Goal: Information Seeking & Learning: Understand process/instructions

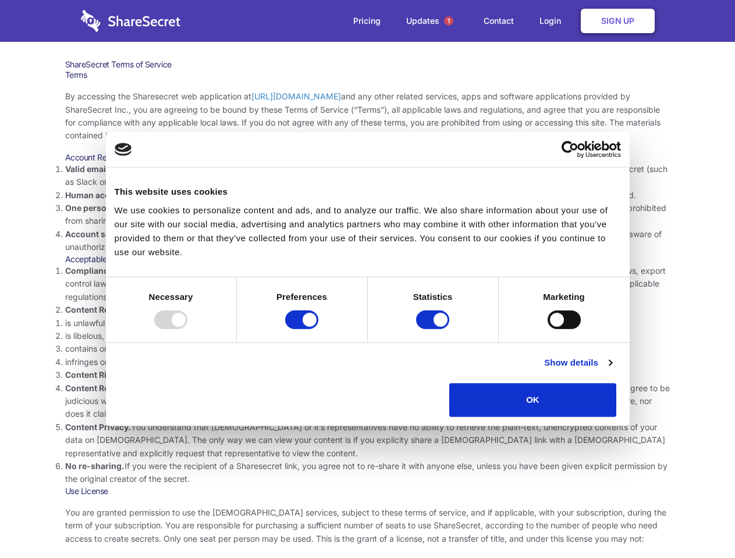
click at [367, 279] on li "Compliance with local laws and regulations. Your use of the Sharesecret must no…" at bounding box center [367, 284] width 605 height 39
click at [187, 329] on div at bounding box center [170, 320] width 33 height 19
click at [318, 329] on input "Preferences" at bounding box center [301, 320] width 33 height 19
checkbox input "false"
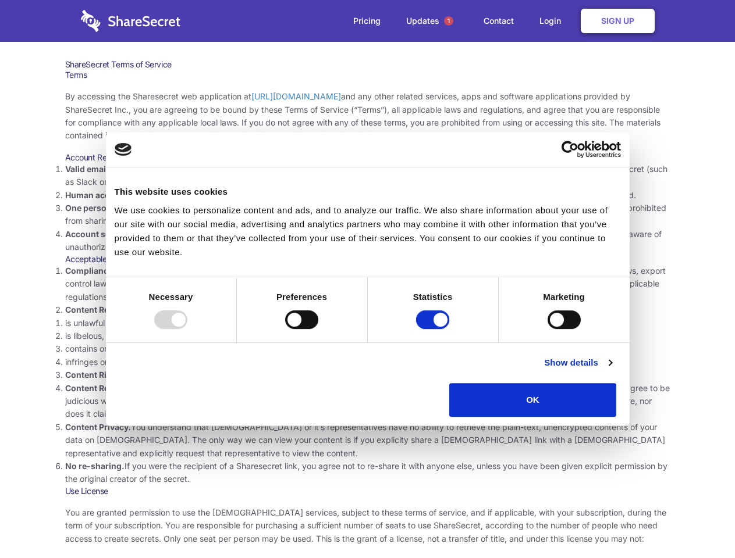
click at [434, 329] on input "Statistics" at bounding box center [432, 320] width 33 height 19
checkbox input "false"
click at [547, 329] on input "Marketing" at bounding box center [563, 320] width 33 height 19
checkbox input "true"
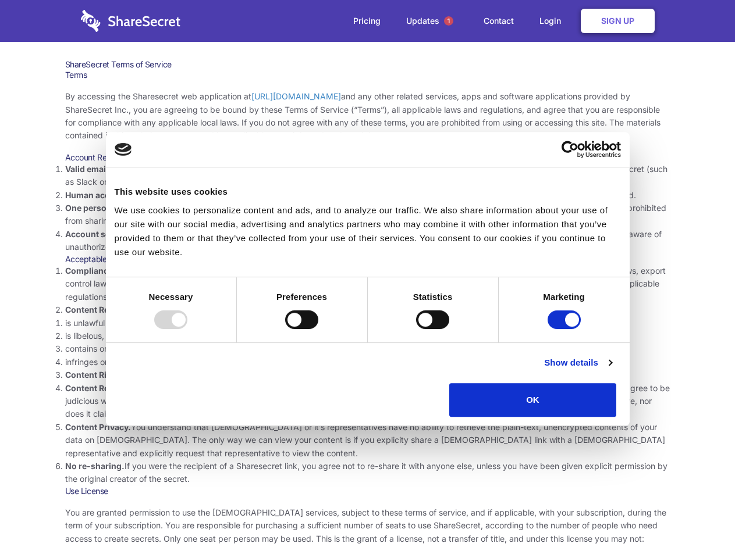
click at [611, 370] on link "Show details" at bounding box center [577, 363] width 67 height 14
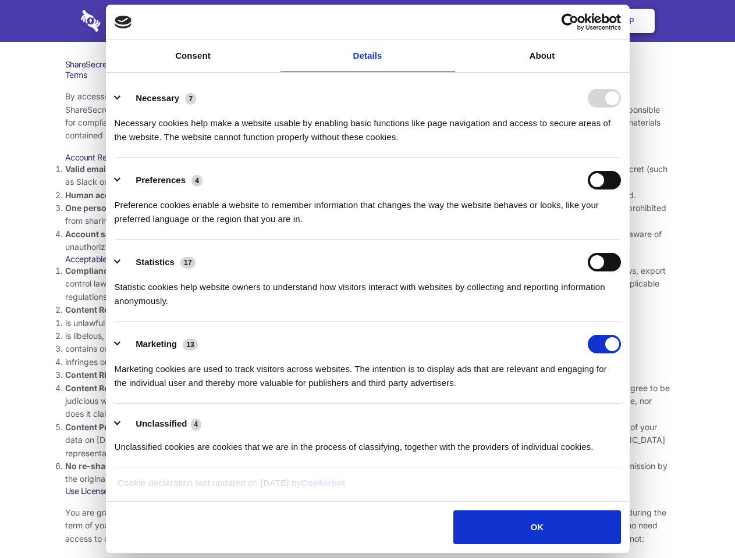
click at [643, 421] on li "Content Privacy. You understand that Sharesecret or it’s representatives have n…" at bounding box center [367, 440] width 605 height 39
click at [448, 21] on span "1" at bounding box center [448, 20] width 9 height 9
